Goal: Task Accomplishment & Management: Use online tool/utility

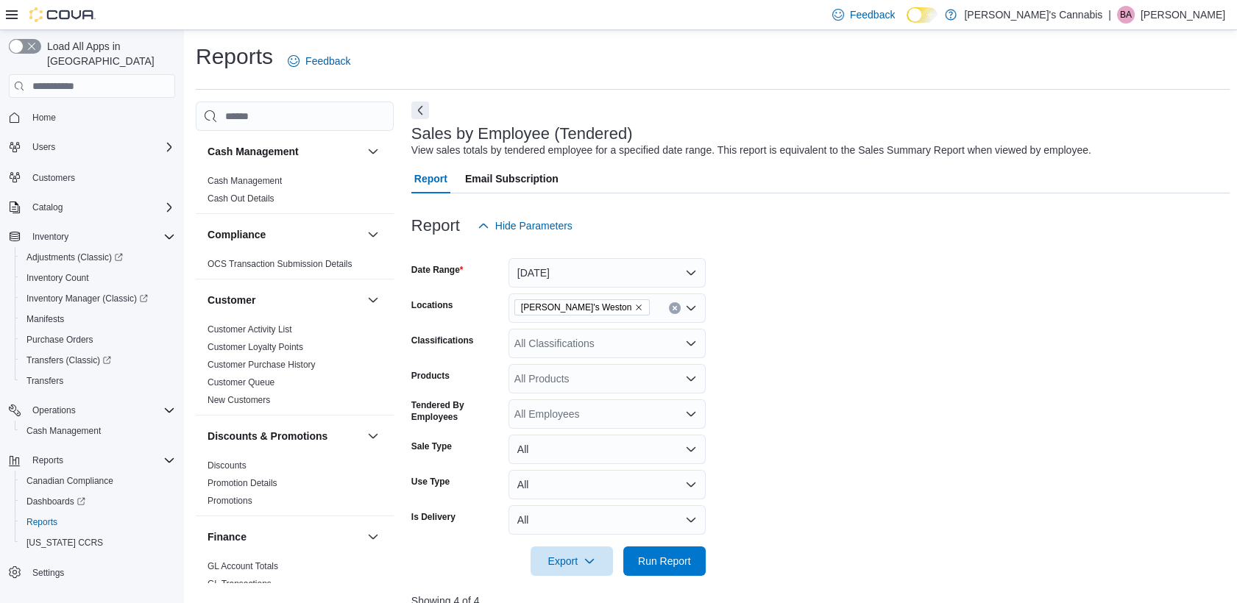
click at [65, 108] on span "Home" at bounding box center [100, 117] width 149 height 18
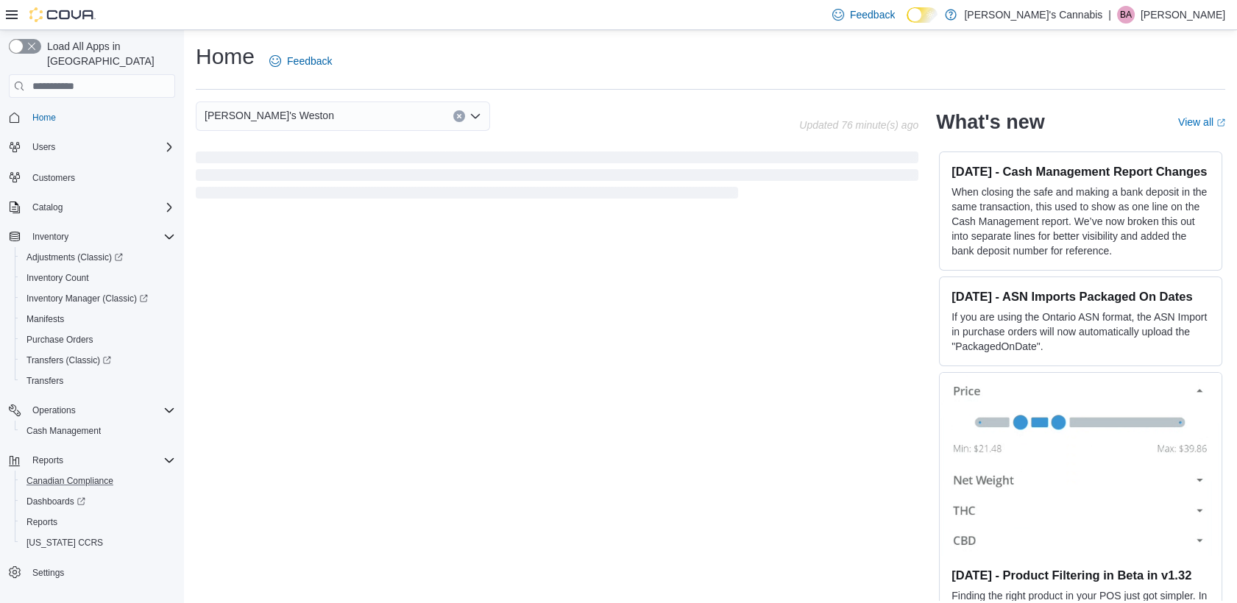
click at [51, 471] on button "Canadian Compliance" at bounding box center [98, 481] width 166 height 21
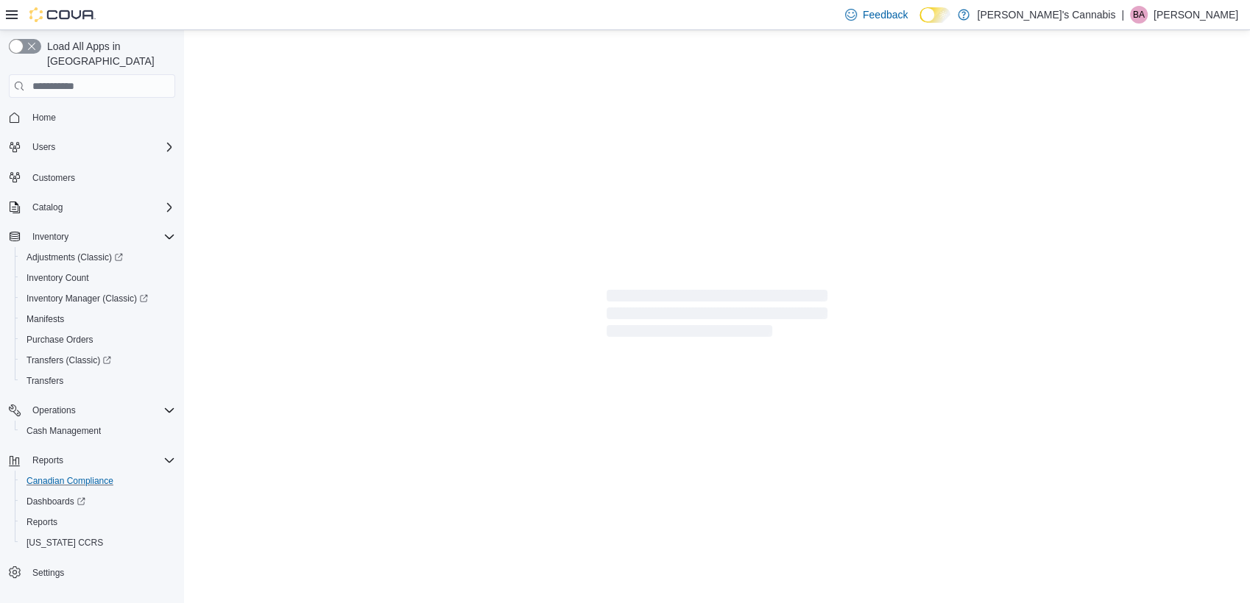
click at [51, 471] on button "Canadian Compliance" at bounding box center [98, 481] width 166 height 21
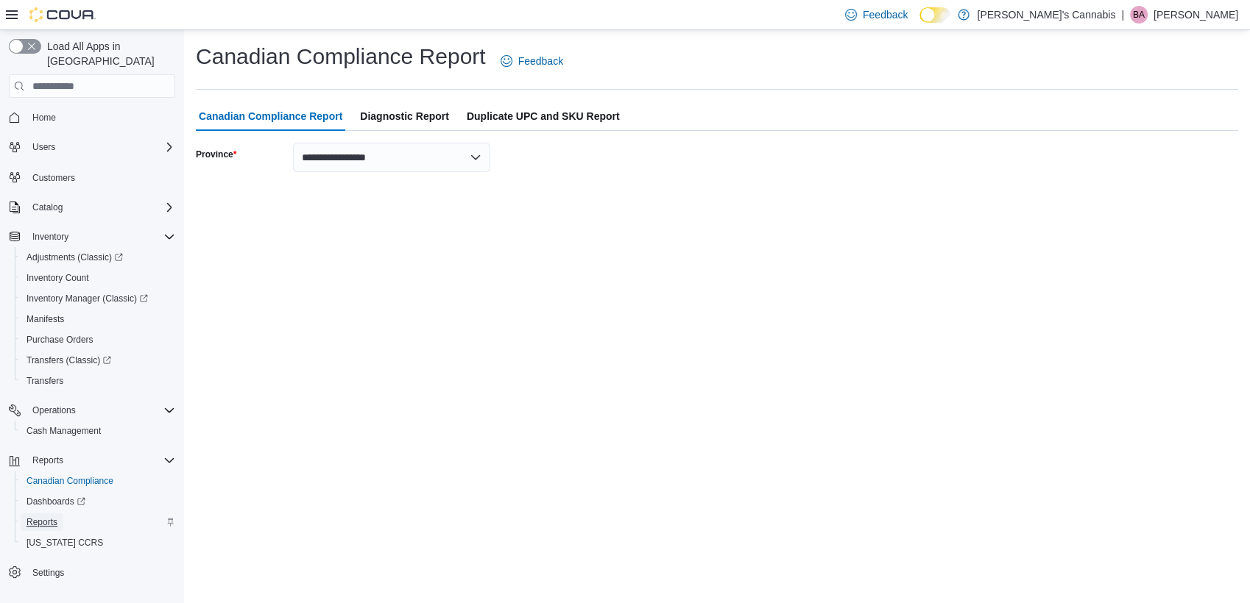
click at [23, 514] on link "Reports" at bounding box center [42, 523] width 43 height 18
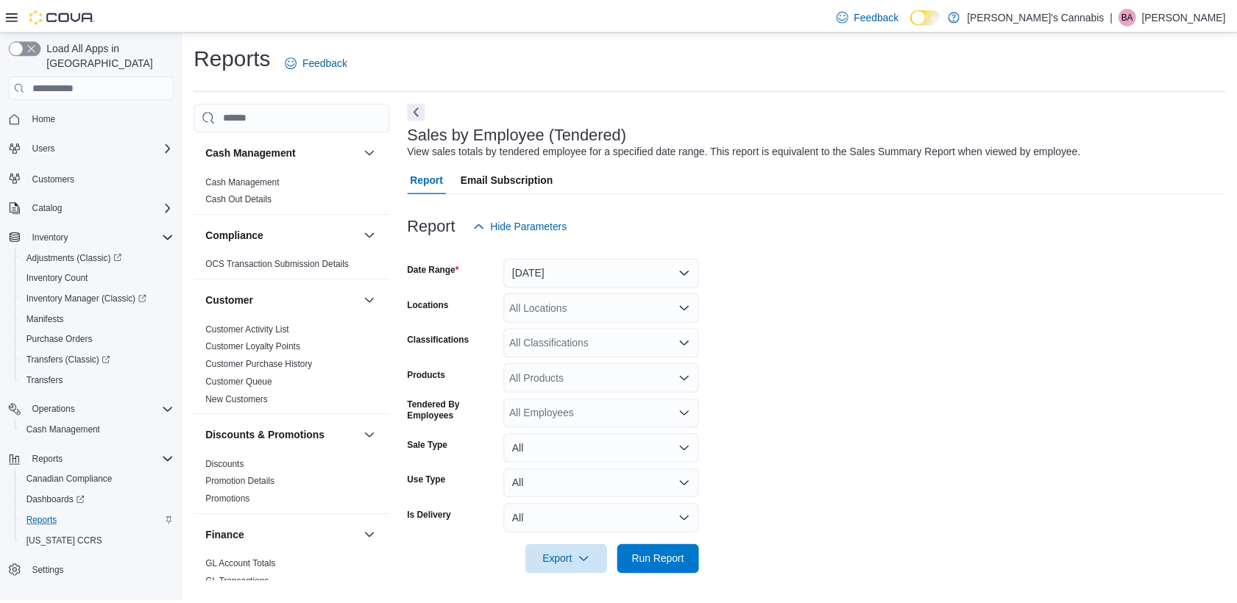
scroll to position [1, 0]
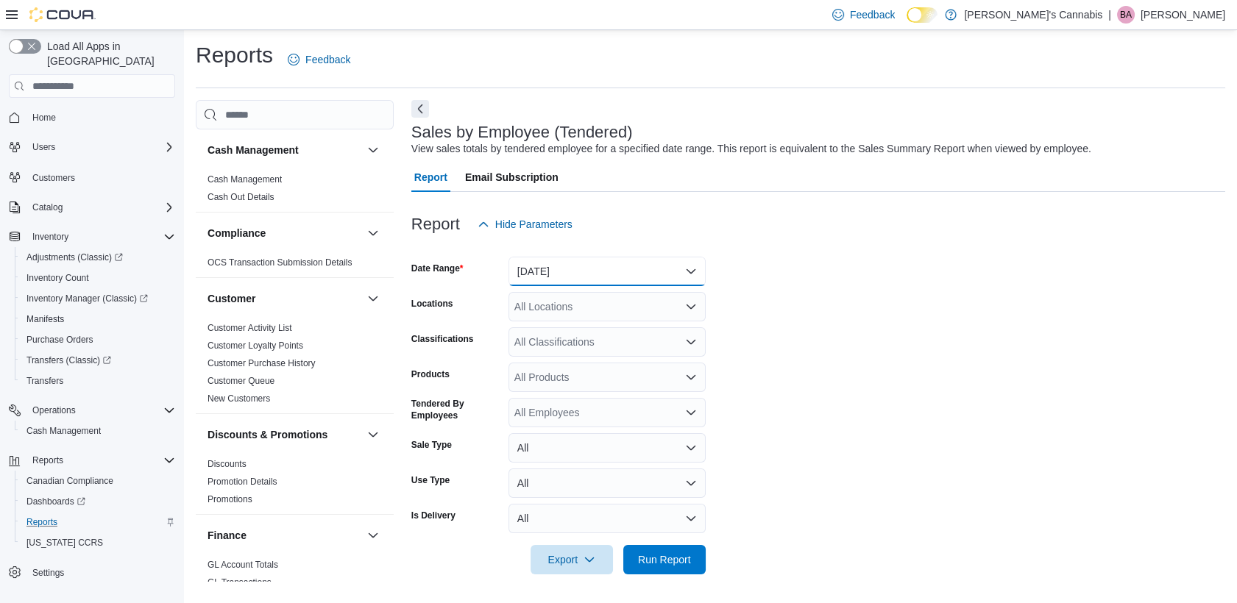
click at [595, 279] on button "[DATE]" at bounding box center [606, 271] width 197 height 29
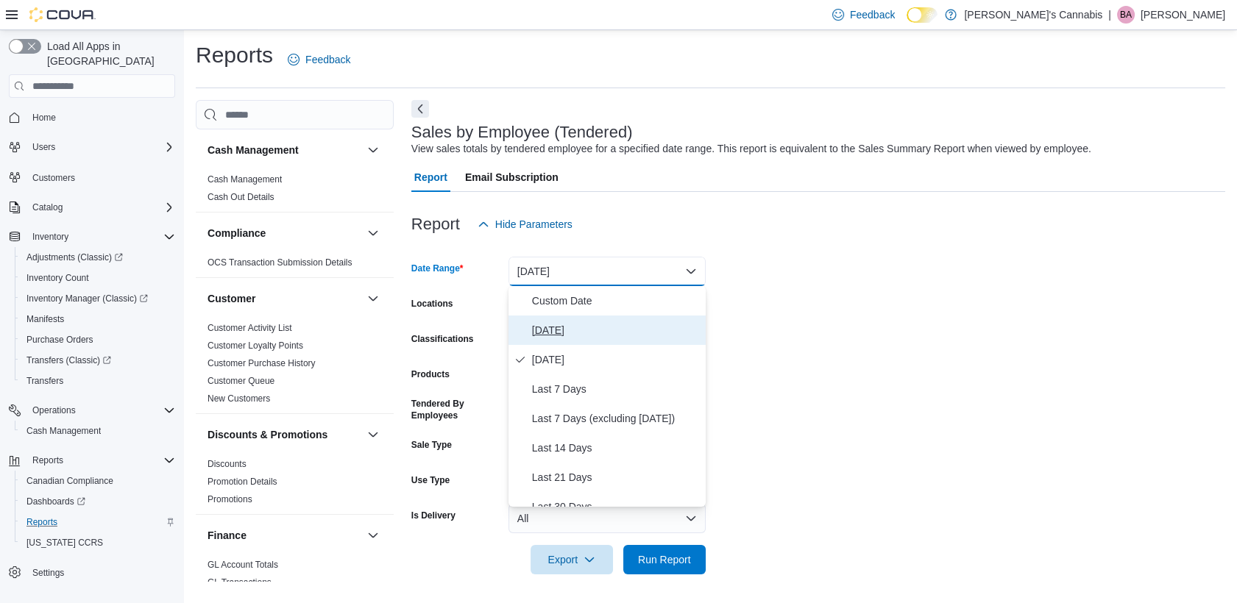
click at [557, 331] on span "[DATE]" at bounding box center [616, 331] width 168 height 18
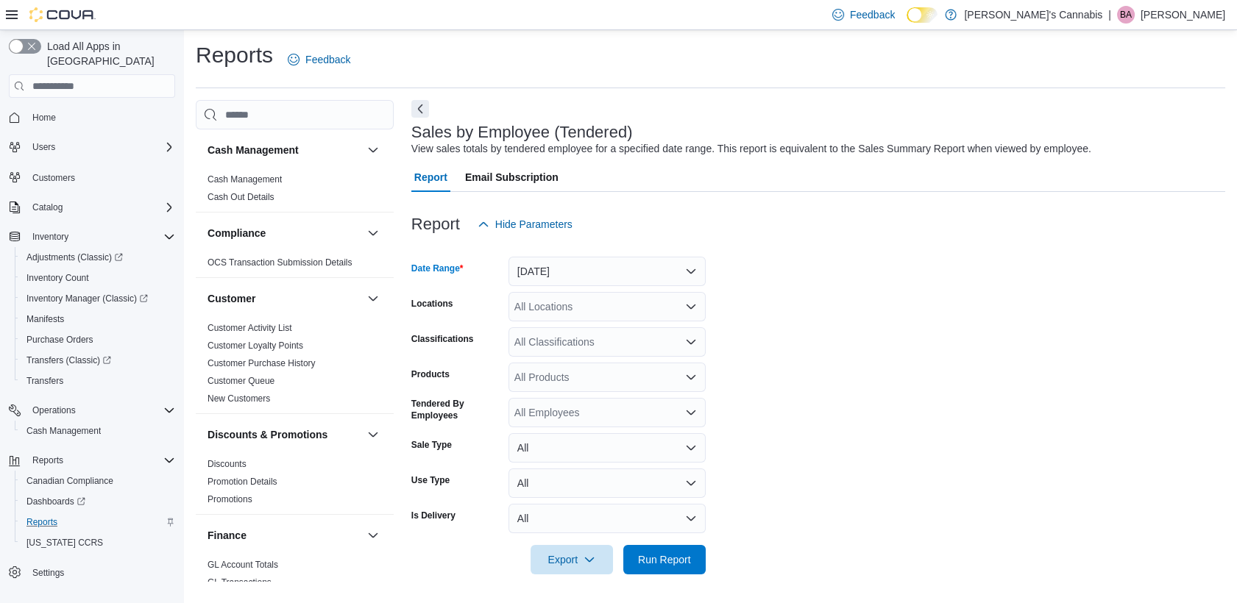
click at [577, 306] on div "All Locations" at bounding box center [606, 306] width 197 height 29
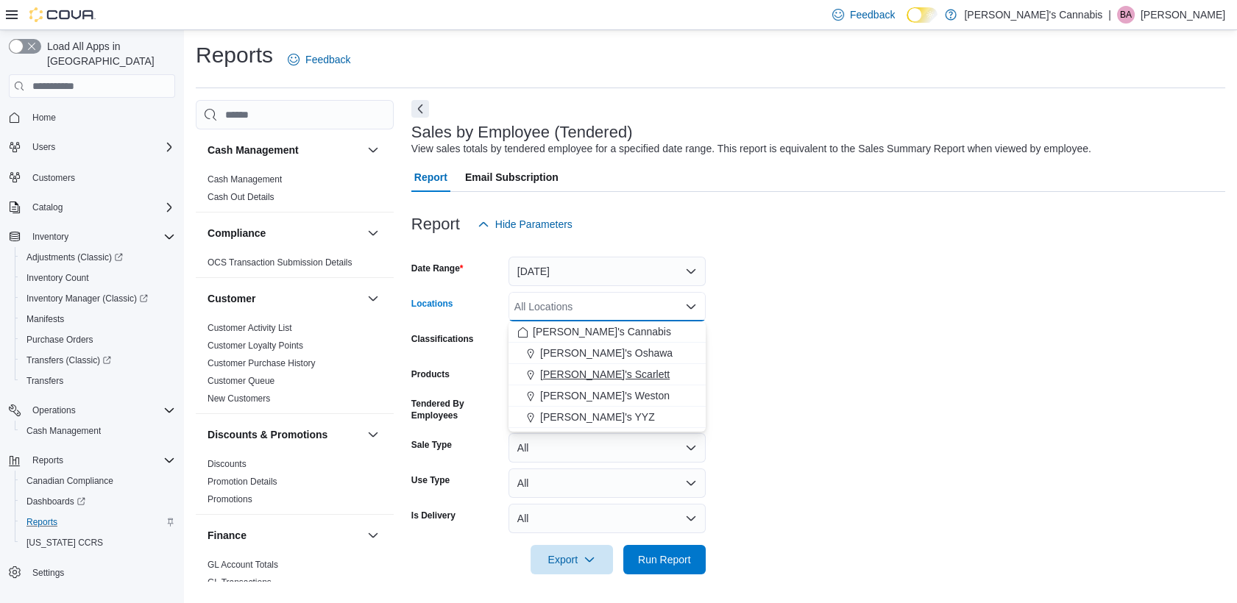
click at [571, 378] on span "[PERSON_NAME]'s Scarlett" at bounding box center [605, 374] width 130 height 15
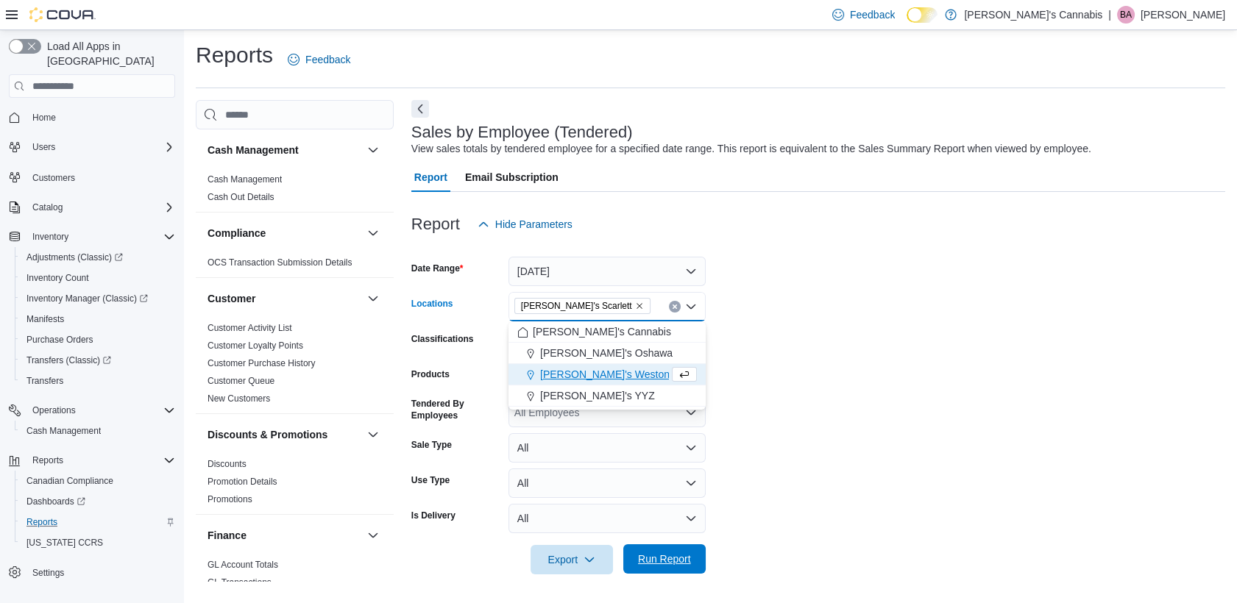
click at [681, 569] on span "Run Report" at bounding box center [664, 559] width 65 height 29
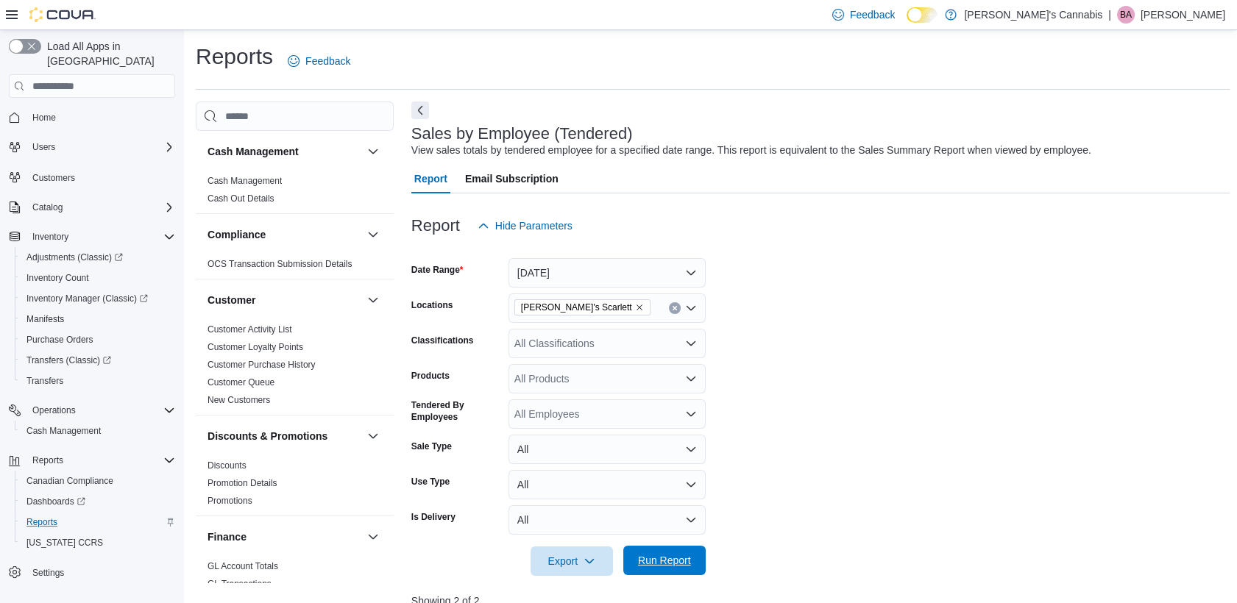
click at [663, 561] on span "Run Report" at bounding box center [664, 560] width 53 height 15
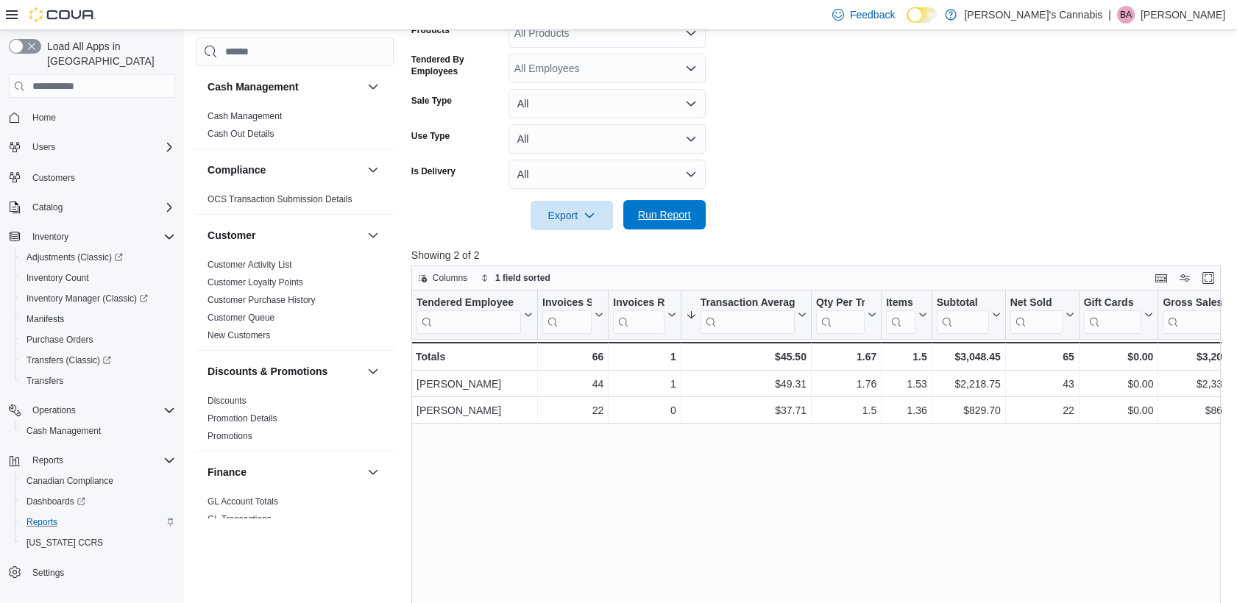
scroll to position [347, 0]
click at [667, 227] on span "Run Report" at bounding box center [664, 213] width 65 height 29
click at [851, 133] on form "Date Range [DATE] Locations MaryJane's Scarlett Classifications All Classificat…" at bounding box center [820, 61] width 818 height 336
click at [698, 210] on button "Run Report" at bounding box center [664, 213] width 82 height 29
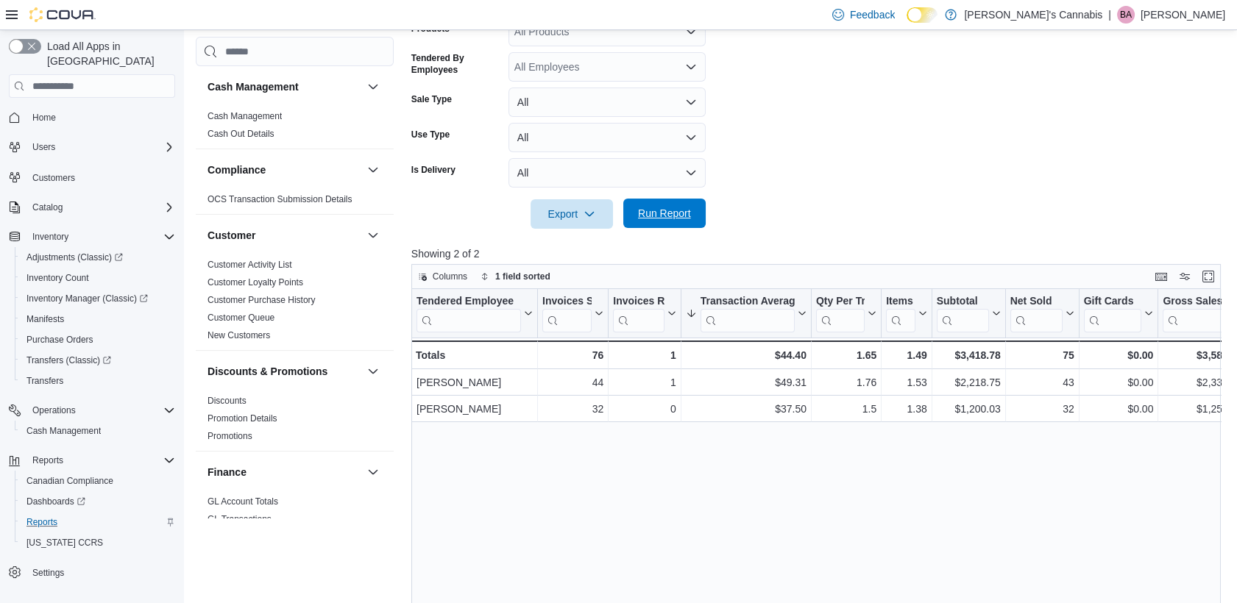
click at [683, 215] on span "Run Report" at bounding box center [664, 213] width 53 height 15
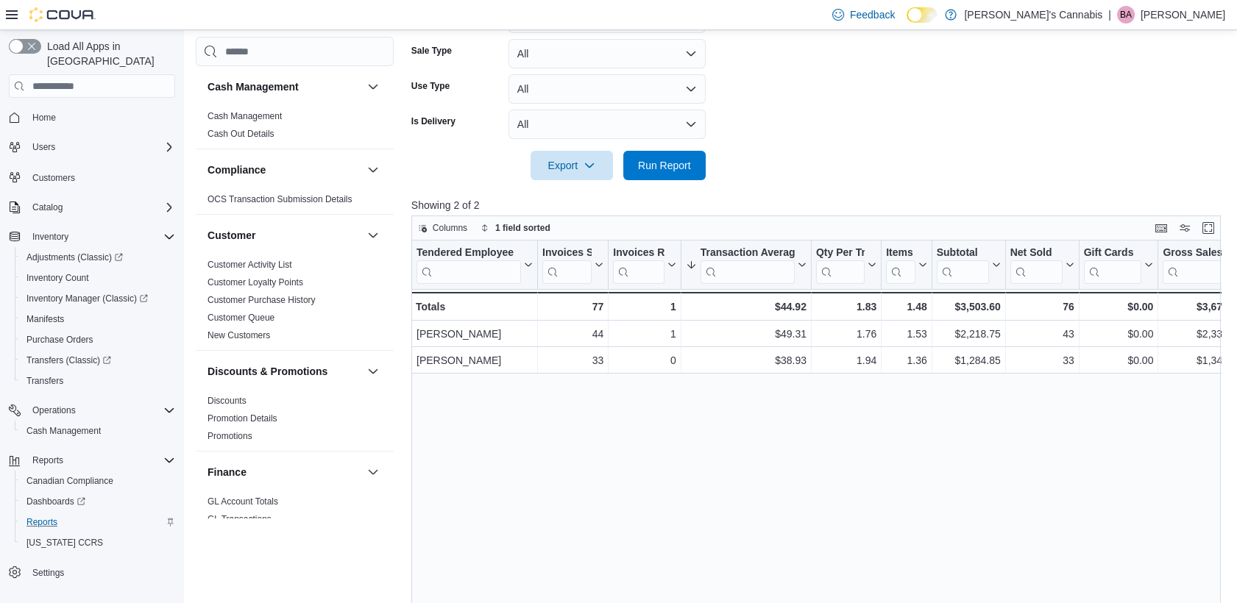
scroll to position [399, 0]
